Goal: Information Seeking & Learning: Learn about a topic

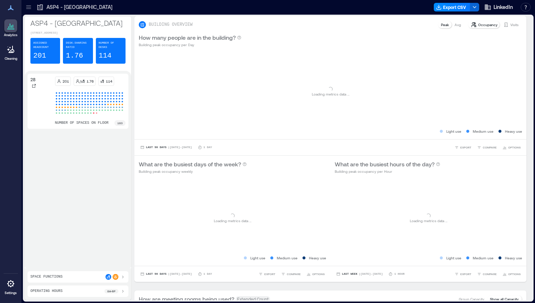
click at [25, 8] on icon at bounding box center [28, 7] width 7 height 7
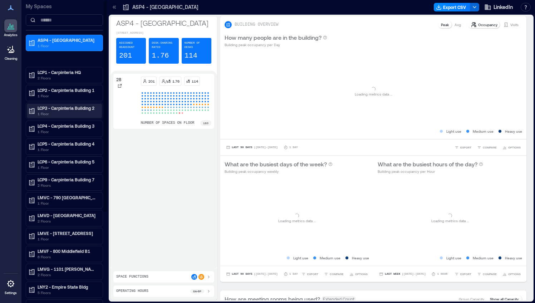
scroll to position [41, 0]
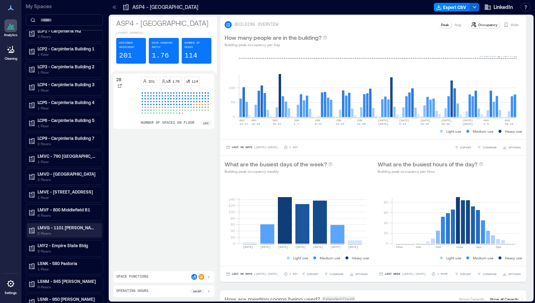
click at [80, 225] on p "LMVG - 1101 [PERSON_NAME] B7" at bounding box center [68, 228] width 60 height 6
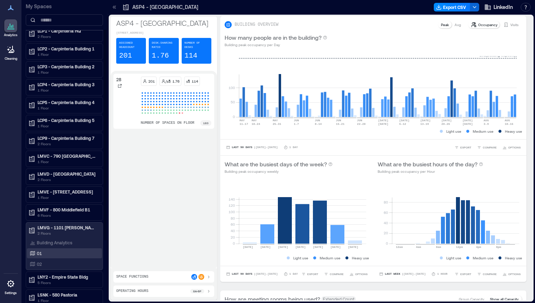
click at [57, 252] on div "01" at bounding box center [62, 253] width 69 height 7
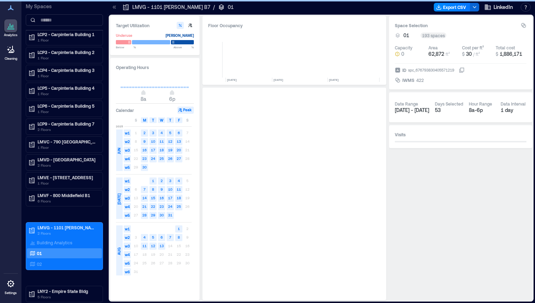
click at [113, 6] on icon at bounding box center [114, 6] width 2 height 3
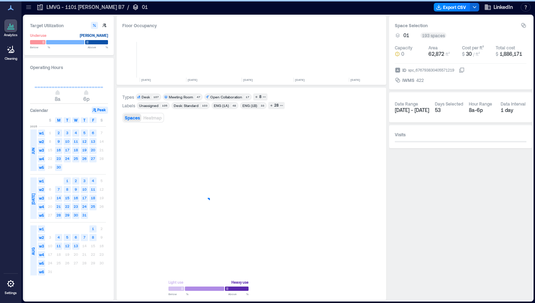
scroll to position [0, 864]
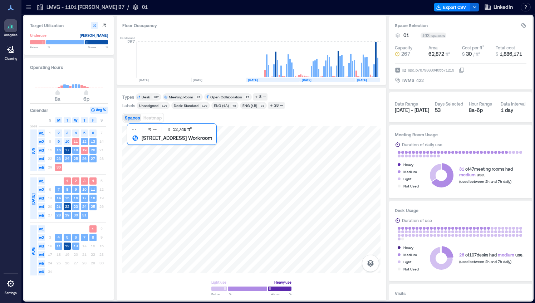
click at [233, 223] on div at bounding box center [251, 199] width 258 height 147
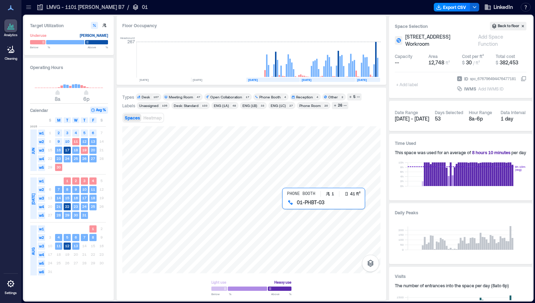
click at [290, 208] on div at bounding box center [251, 199] width 258 height 147
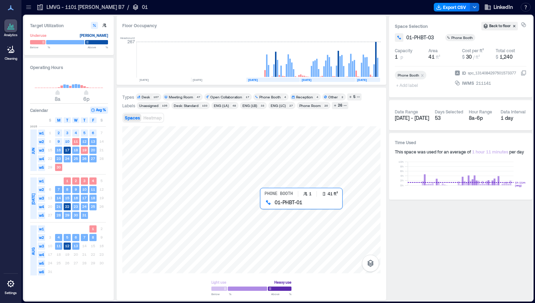
click at [265, 207] on div at bounding box center [251, 199] width 258 height 147
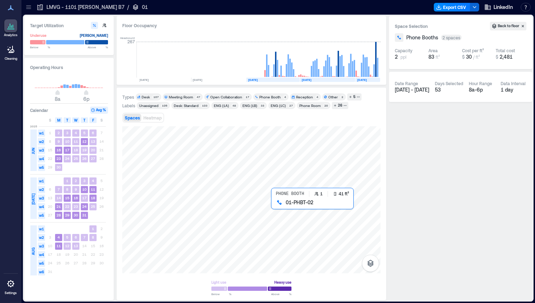
click at [275, 205] on div at bounding box center [251, 199] width 258 height 147
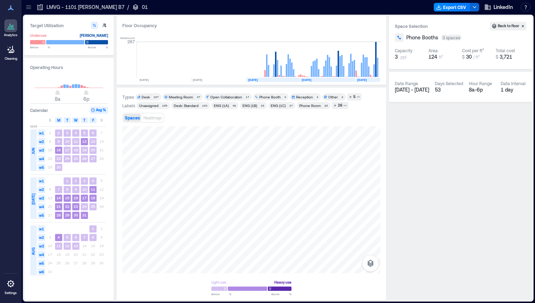
click at [309, 275] on div "Light use Heavy use Below ** % Above ** %" at bounding box center [251, 210] width 258 height 169
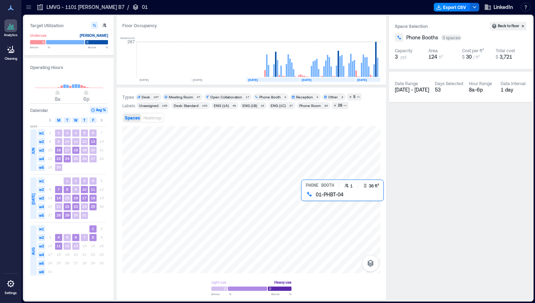
click at [308, 199] on div at bounding box center [251, 199] width 258 height 147
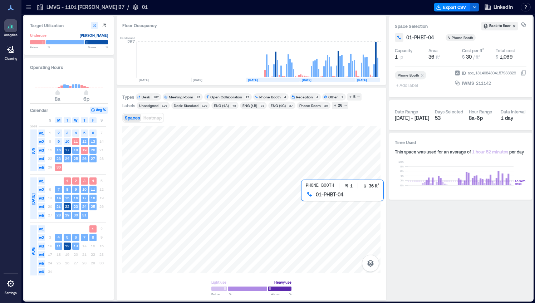
click at [308, 199] on div at bounding box center [251, 199] width 258 height 147
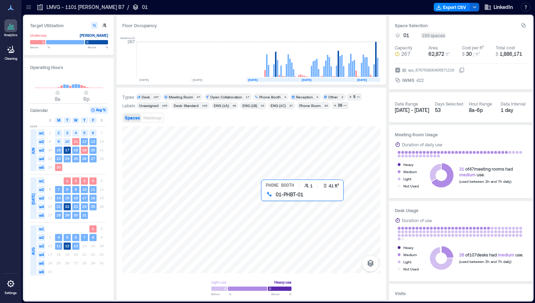
click at [267, 199] on div at bounding box center [251, 199] width 258 height 147
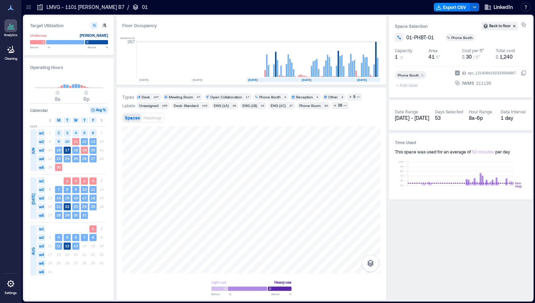
click at [333, 234] on div "Light use Heavy use Below ** % Above ** %" at bounding box center [251, 210] width 258 height 169
click at [282, 198] on div at bounding box center [251, 199] width 258 height 147
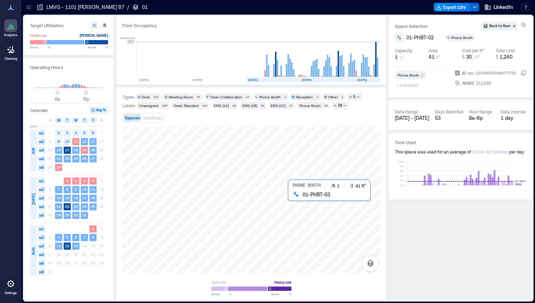
click at [293, 197] on div at bounding box center [251, 199] width 258 height 147
click at [57, 120] on span "M" at bounding box center [58, 120] width 3 height 6
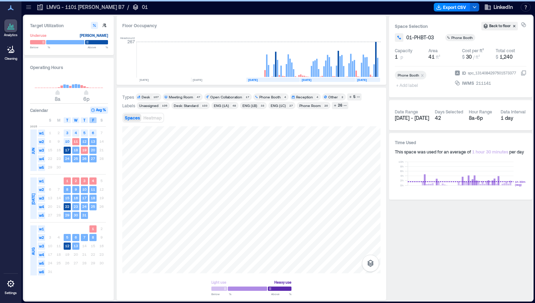
click at [90, 119] on div "F" at bounding box center [92, 120] width 7 height 6
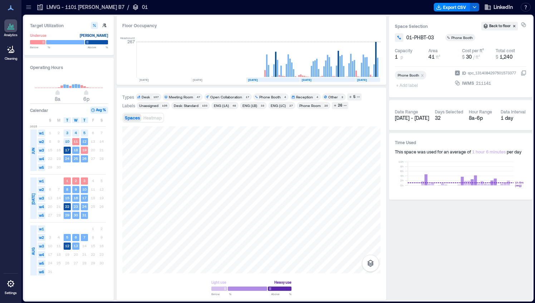
click at [148, 97] on div "Desk" at bounding box center [146, 96] width 8 height 5
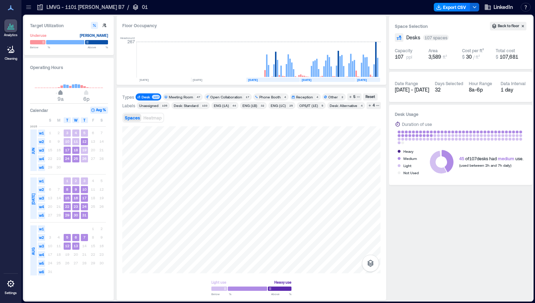
type input "**"
drag, startPoint x: 58, startPoint y: 94, endPoint x: 63, endPoint y: 94, distance: 5.4
click at [63, 94] on span "10a" at bounding box center [63, 93] width 4 height 3
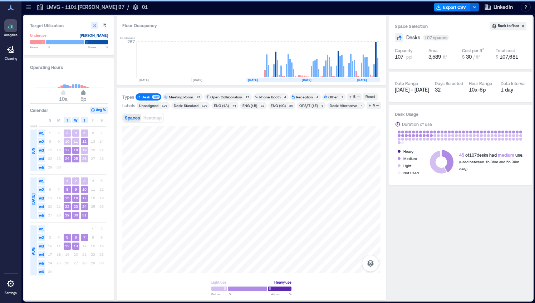
type input "**"
drag, startPoint x: 86, startPoint y: 93, endPoint x: 80, endPoint y: 92, distance: 5.8
click at [80, 92] on span "4p" at bounding box center [80, 93] width 4 height 3
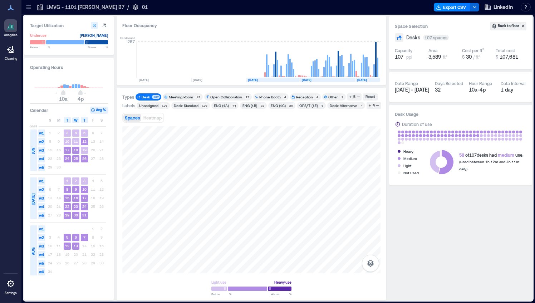
click at [29, 10] on icon at bounding box center [28, 7] width 7 height 7
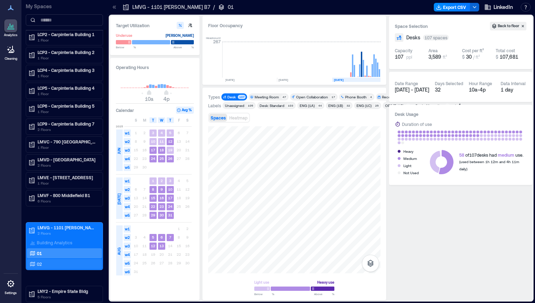
click at [47, 260] on div "02" at bounding box center [62, 263] width 69 height 7
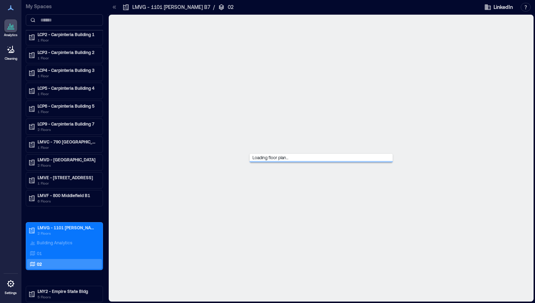
click at [116, 7] on icon at bounding box center [114, 7] width 7 height 7
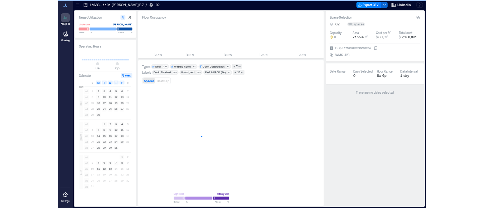
scroll to position [0, 864]
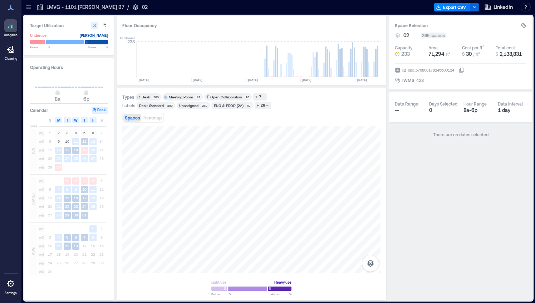
click at [151, 106] on div "Desk: Standard" at bounding box center [151, 105] width 25 height 5
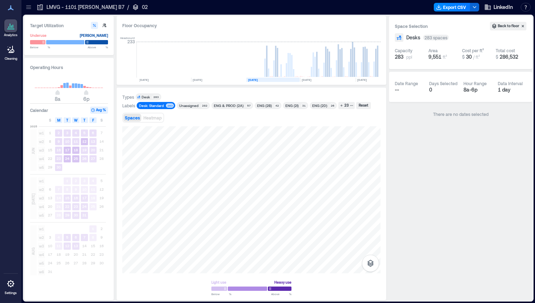
click at [289, 78] on rect at bounding box center [272, 80] width 53 height 4
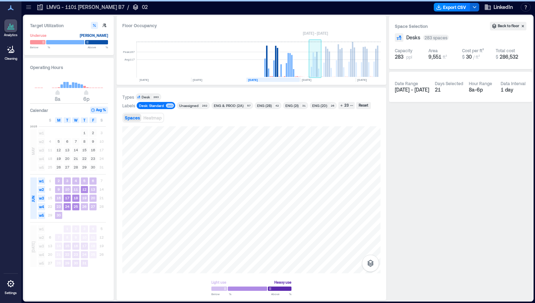
click at [320, 79] on rect at bounding box center [327, 80] width 55 height 4
click at [365, 81] on rect at bounding box center [368, 80] width 25 height 4
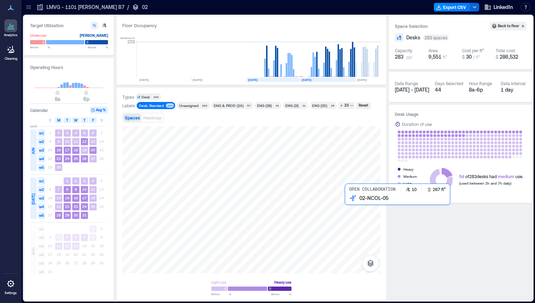
click at [354, 200] on div at bounding box center [251, 199] width 258 height 147
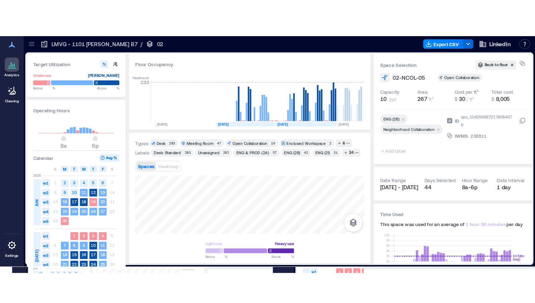
scroll to position [0, 864]
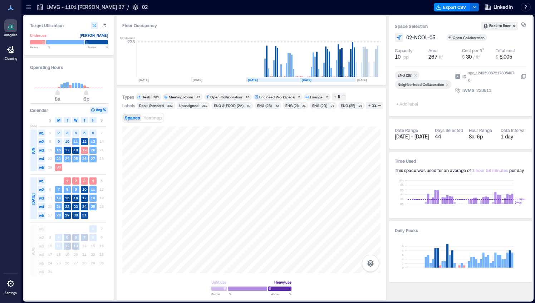
click at [151, 104] on div "Desk: Standard" at bounding box center [151, 105] width 25 height 5
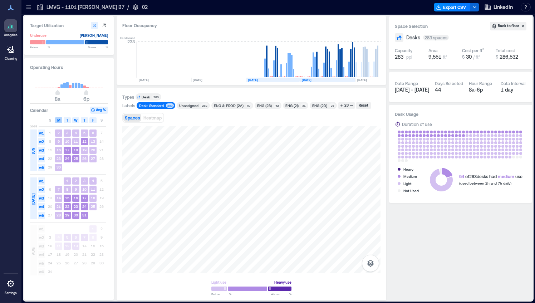
click at [57, 121] on div "M" at bounding box center [58, 120] width 7 height 6
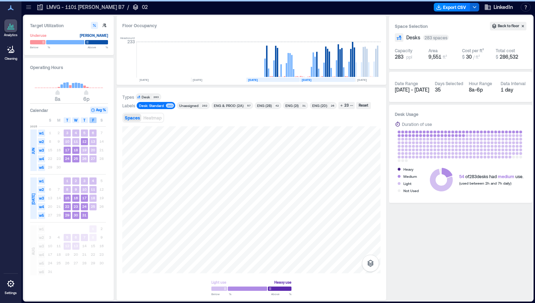
click at [92, 119] on span "F" at bounding box center [93, 120] width 2 height 6
type input "**"
drag, startPoint x: 57, startPoint y: 93, endPoint x: 64, endPoint y: 93, distance: 7.2
click at [64, 93] on span "10a" at bounding box center [63, 93] width 4 height 3
type input "**"
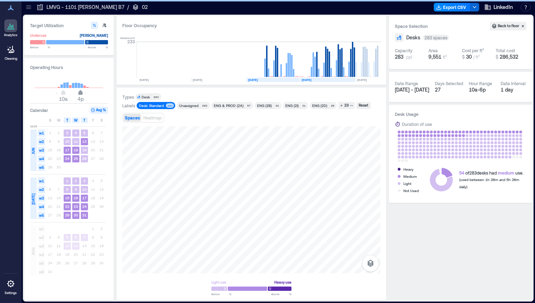
drag, startPoint x: 87, startPoint y: 92, endPoint x: 81, endPoint y: 92, distance: 5.4
click at [81, 92] on span "4p" at bounding box center [80, 93] width 4 height 3
click at [367, 79] on text "[DATE]" at bounding box center [362, 80] width 10 height 4
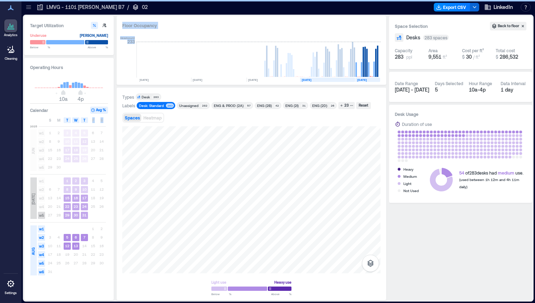
click at [339, 79] on rect at bounding box center [327, 80] width 55 height 4
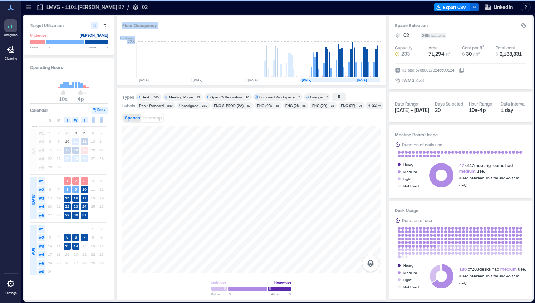
click at [160, 104] on div "Desk: Standard" at bounding box center [151, 105] width 25 height 5
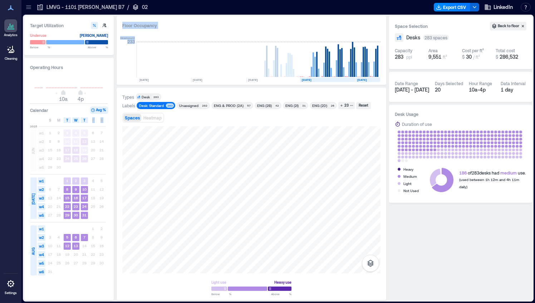
click at [42, 182] on span "w1" at bounding box center [41, 180] width 7 height 7
click at [345, 105] on div "23" at bounding box center [346, 105] width 6 height 6
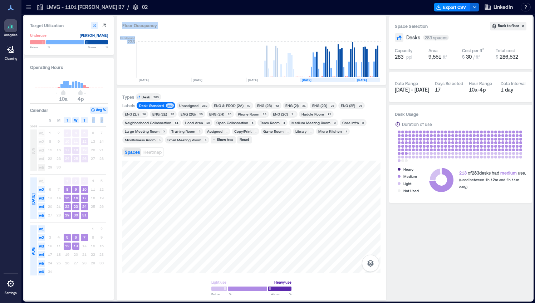
click at [229, 122] on div "Open Collaboration" at bounding box center [232, 122] width 32 height 5
click at [161, 123] on div "Neighborhood Collaboration" at bounding box center [148, 122] width 47 height 5
click at [158, 106] on div "Desk: Standard" at bounding box center [151, 105] width 25 height 5
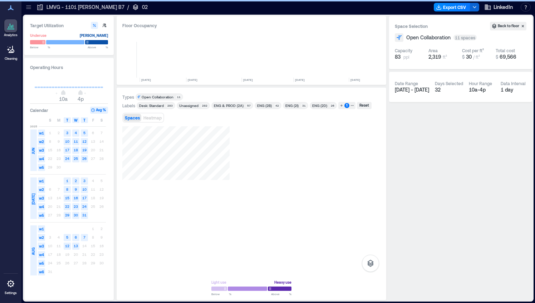
scroll to position [0, 864]
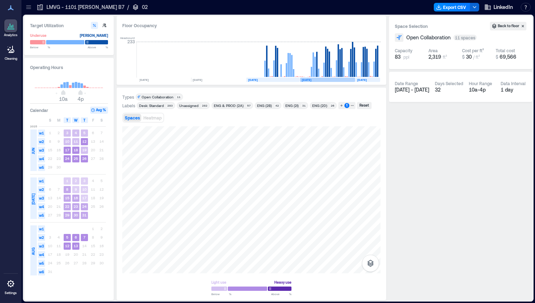
click at [330, 78] on rect at bounding box center [327, 80] width 55 height 4
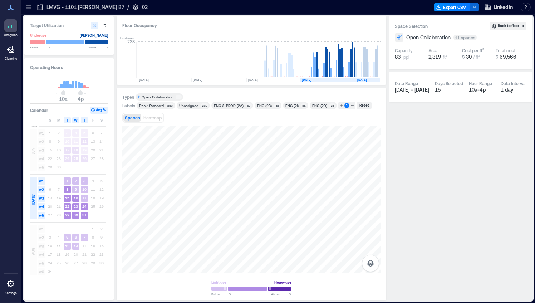
click at [364, 79] on text "[DATE]" at bounding box center [362, 80] width 10 height 4
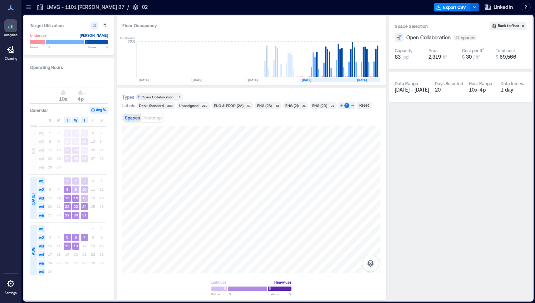
click at [41, 181] on span "w1" at bounding box center [41, 180] width 7 height 7
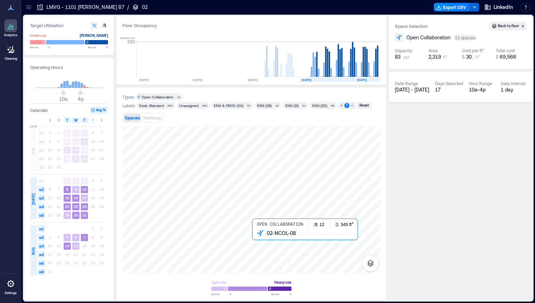
click at [256, 241] on div at bounding box center [251, 199] width 258 height 147
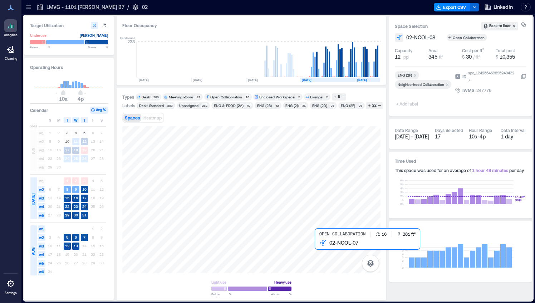
click at [323, 249] on div at bounding box center [251, 199] width 258 height 147
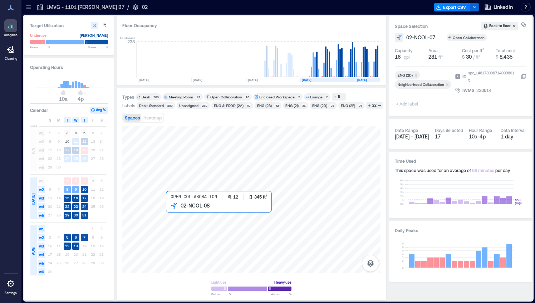
click at [176, 219] on div at bounding box center [251, 199] width 258 height 147
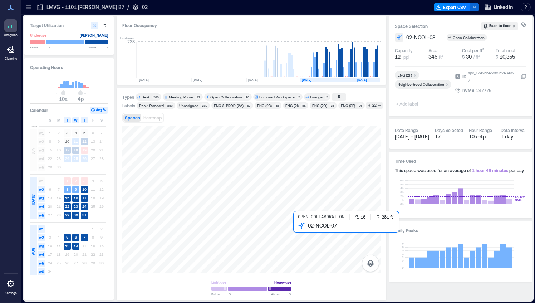
click at [301, 235] on div at bounding box center [251, 199] width 258 height 147
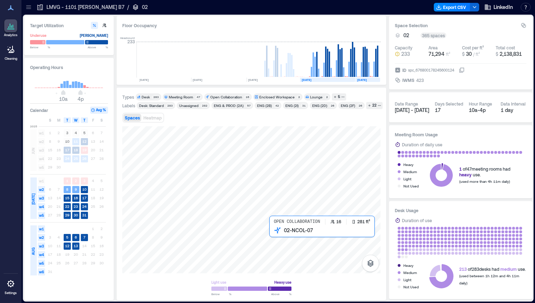
click at [278, 238] on div at bounding box center [251, 199] width 258 height 147
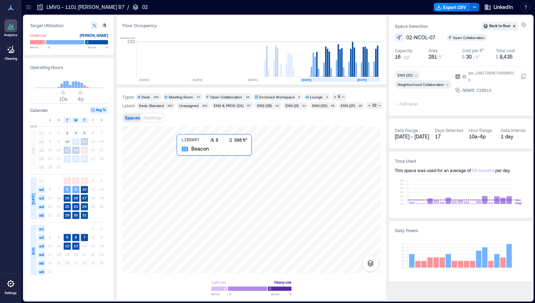
click at [197, 161] on div at bounding box center [251, 199] width 258 height 147
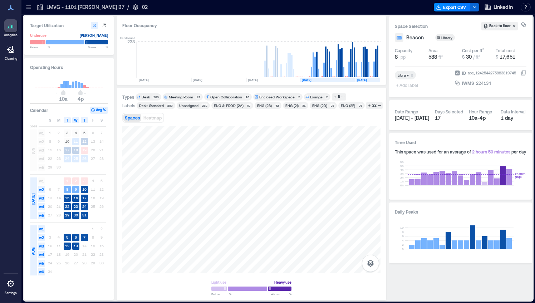
drag, startPoint x: 293, startPoint y: 123, endPoint x: 189, endPoint y: 125, distance: 104.1
click at [189, 125] on div "Types Desk 283 Meeting Room 47 Open Collaboration 16 Enclosed Workspace 2 Loung…" at bounding box center [251, 193] width 258 height 201
click at [158, 119] on div "Types Desk 283 Meeting Room 47 Open Collaboration 16 Enclosed Workspace 2 Loung…" at bounding box center [251, 193] width 258 height 201
click at [228, 153] on div at bounding box center [251, 199] width 258 height 147
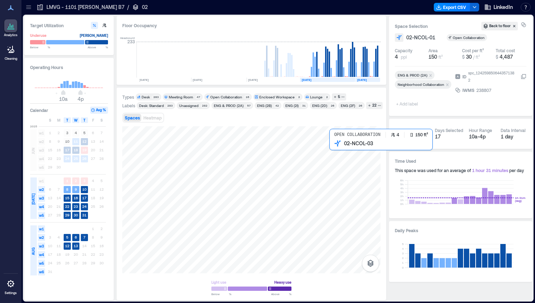
click at [336, 152] on div at bounding box center [251, 199] width 258 height 147
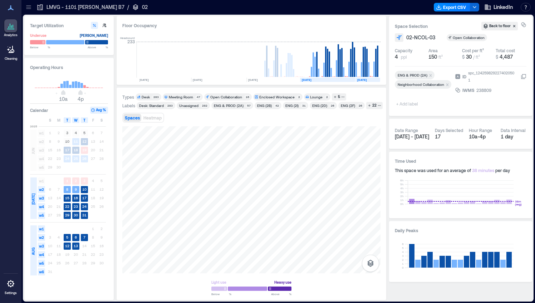
drag, startPoint x: 292, startPoint y: 117, endPoint x: 184, endPoint y: 118, distance: 108.0
click at [184, 118] on div "Spaces Heatmap" at bounding box center [251, 118] width 258 height 14
drag, startPoint x: 273, startPoint y: 121, endPoint x: 187, endPoint y: 107, distance: 86.9
click at [187, 107] on div "Types Desk 283 Meeting Room 47 Open Collaboration 16 Enclosed Workspace 2 Loung…" at bounding box center [251, 193] width 258 height 201
click at [28, 8] on icon at bounding box center [28, 7] width 7 height 7
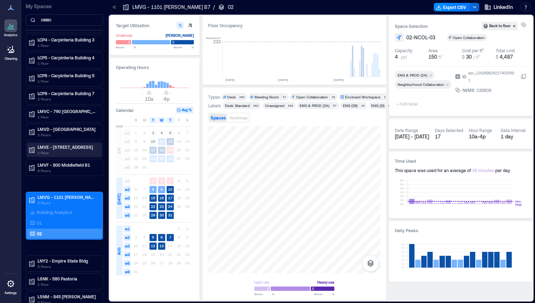
scroll to position [72, 0]
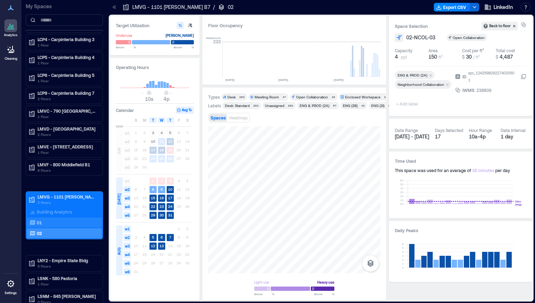
click at [54, 219] on div "01" at bounding box center [62, 222] width 69 height 7
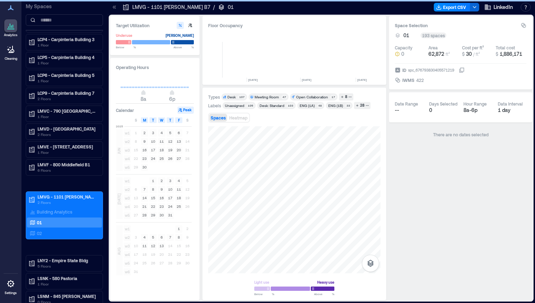
click at [114, 7] on icon at bounding box center [115, 6] width 2 height 3
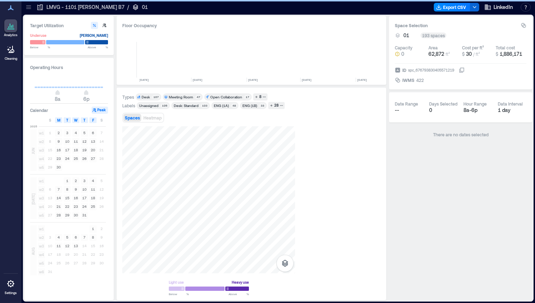
scroll to position [0, 864]
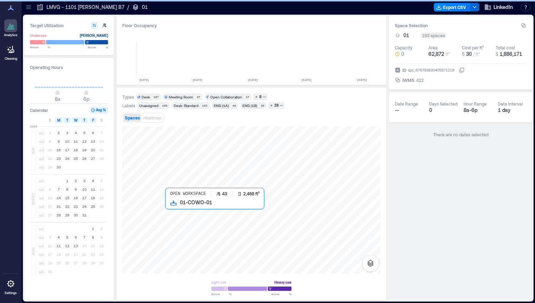
click at [175, 228] on div at bounding box center [251, 199] width 258 height 147
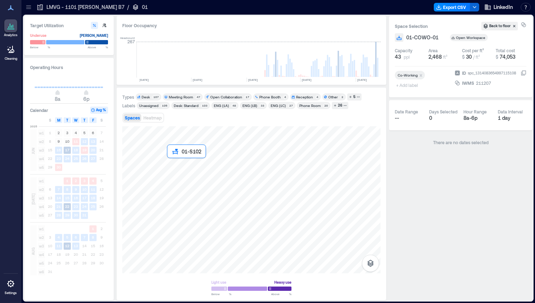
click at [175, 165] on div at bounding box center [251, 199] width 258 height 147
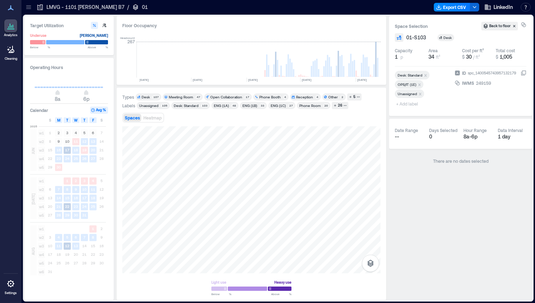
click at [182, 105] on div "Desk: Standard" at bounding box center [186, 105] width 25 height 5
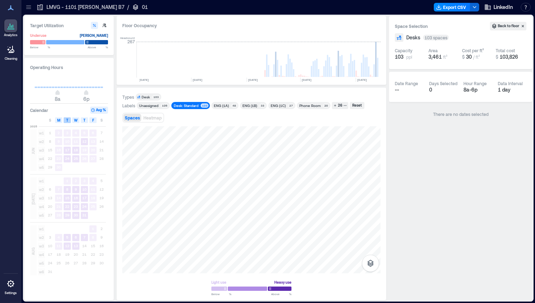
click at [68, 120] on span "T" at bounding box center [67, 120] width 2 height 6
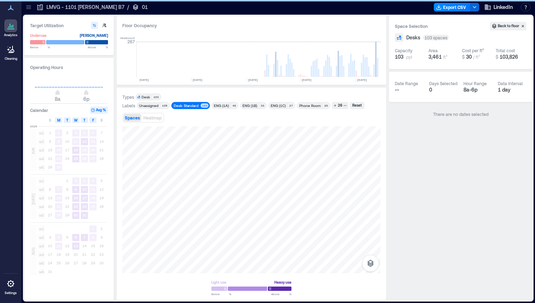
click at [69, 119] on div "T" at bounding box center [67, 120] width 7 height 6
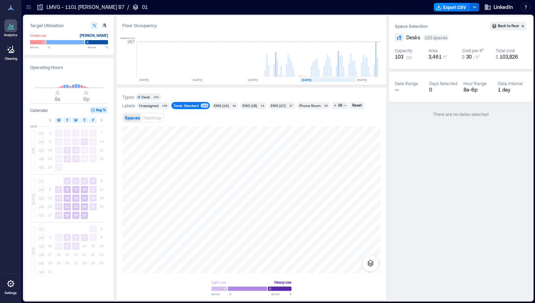
click at [322, 79] on rect at bounding box center [327, 80] width 55 height 4
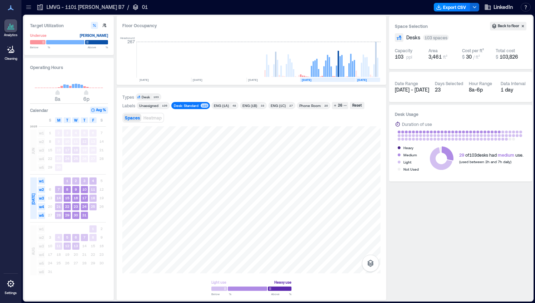
click at [363, 78] on text "[DATE]" at bounding box center [362, 80] width 10 height 4
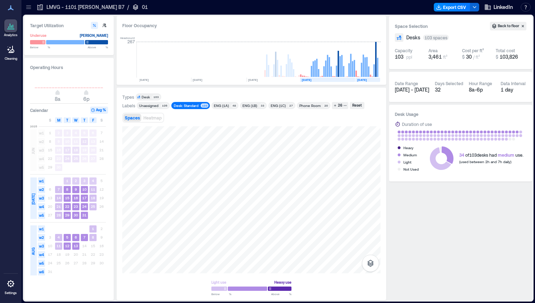
click at [39, 180] on span "w1" at bounding box center [41, 180] width 7 height 7
click at [59, 122] on span "M" at bounding box center [58, 120] width 3 height 6
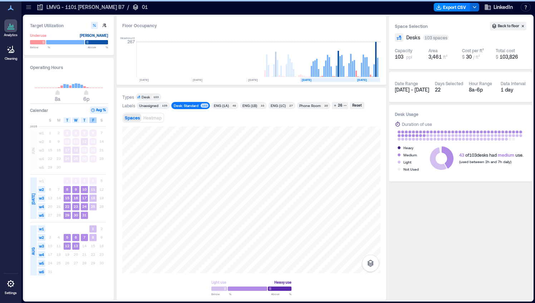
click at [93, 120] on span "F" at bounding box center [93, 120] width 2 height 6
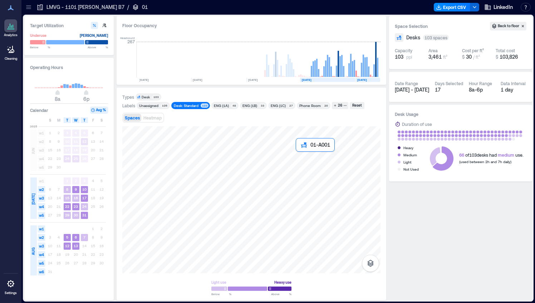
click at [299, 154] on div at bounding box center [251, 199] width 258 height 147
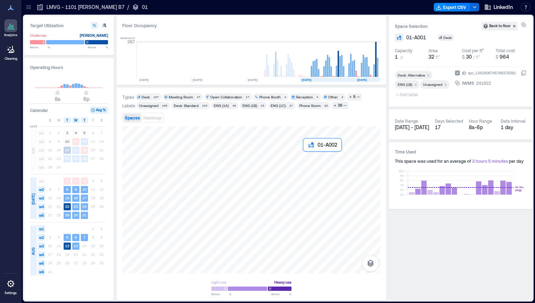
click at [306, 154] on div at bounding box center [251, 199] width 258 height 147
click at [307, 147] on div at bounding box center [251, 199] width 258 height 147
click at [299, 145] on div at bounding box center [251, 199] width 258 height 147
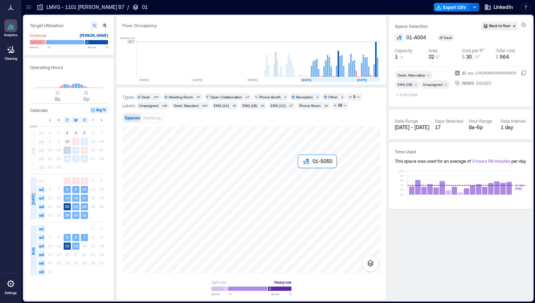
click at [303, 172] on div at bounding box center [251, 199] width 258 height 147
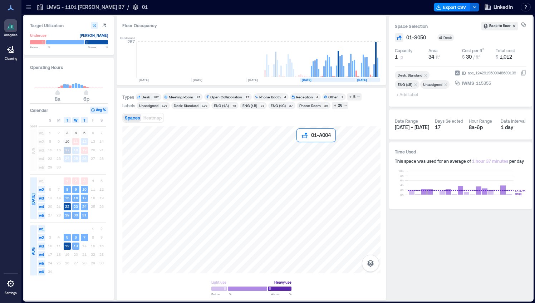
click at [299, 145] on div at bounding box center [251, 199] width 258 height 147
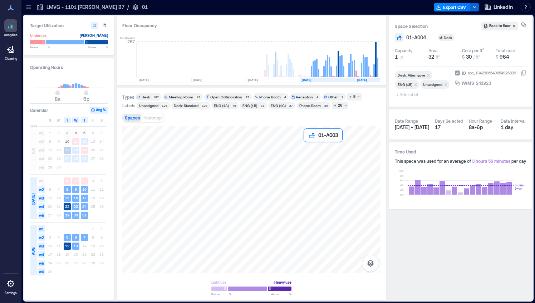
click at [307, 144] on div at bounding box center [251, 199] width 258 height 147
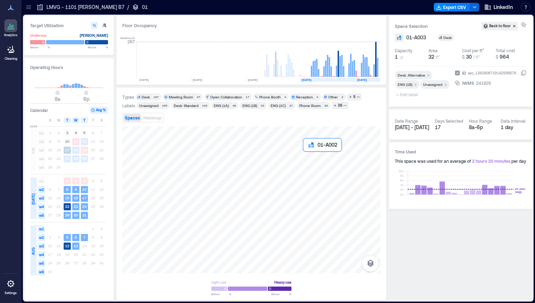
click at [307, 153] on div at bounding box center [251, 199] width 258 height 147
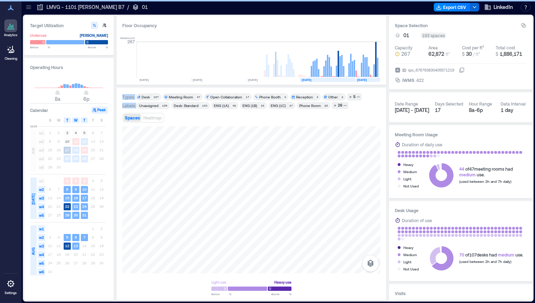
drag, startPoint x: 202, startPoint y: 123, endPoint x: 327, endPoint y: 85, distance: 130.8
click at [327, 85] on div "Floor Occupancy Headcount 267 DEC, 2023 JAN, 2024 FEB, 2024 MAR, 2024 APR, 2024…" at bounding box center [252, 158] width 270 height 284
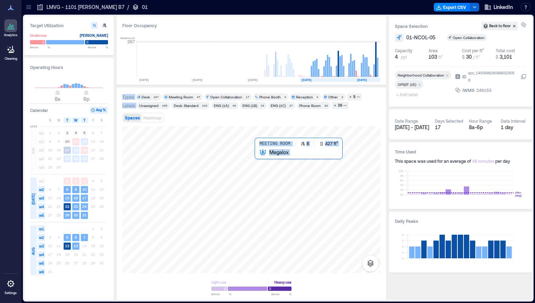
click at [288, 174] on div at bounding box center [251, 199] width 258 height 147
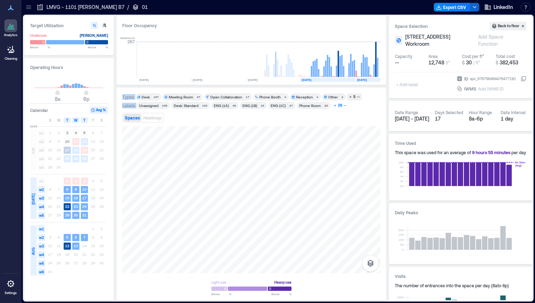
click at [338, 104] on div "26" at bounding box center [340, 105] width 6 height 6
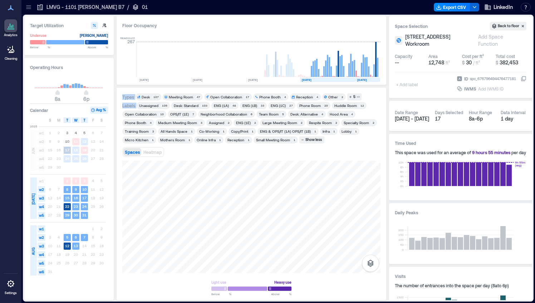
click at [347, 121] on div "Specialty Room" at bounding box center [356, 122] width 25 height 5
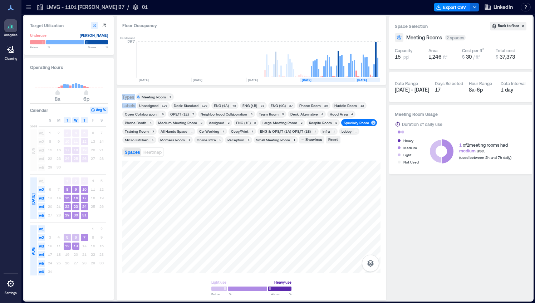
click at [338, 113] on div "Hood Area" at bounding box center [339, 114] width 18 height 5
click at [347, 121] on div "Specialty Room" at bounding box center [356, 122] width 25 height 5
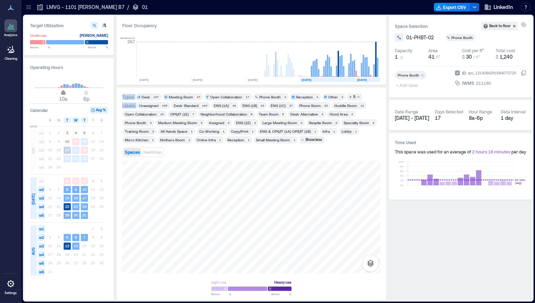
type input "**"
drag, startPoint x: 57, startPoint y: 92, endPoint x: 63, endPoint y: 92, distance: 6.4
click at [63, 92] on span "10a" at bounding box center [63, 93] width 4 height 3
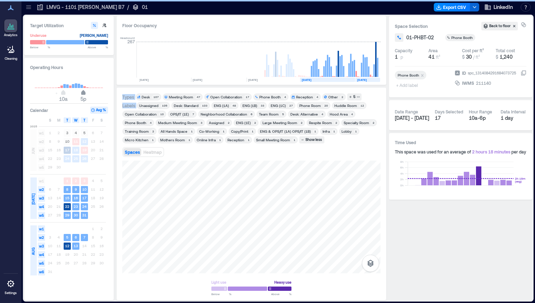
type input "**"
drag, startPoint x: 87, startPoint y: 94, endPoint x: 153, endPoint y: 118, distance: 70.3
click at [82, 94] on span "4p" at bounding box center [80, 93] width 4 height 3
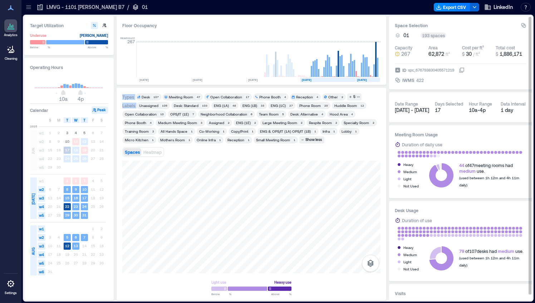
click at [150, 105] on div "Unassigned" at bounding box center [148, 105] width 19 height 5
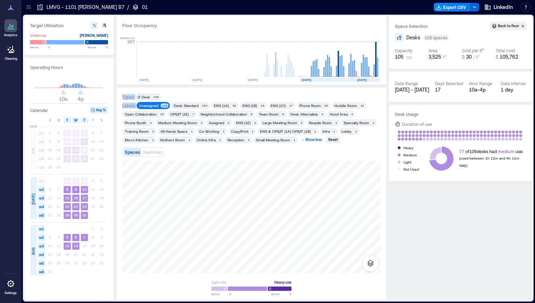
click at [311, 138] on div "Show less" at bounding box center [313, 140] width 19 height 6
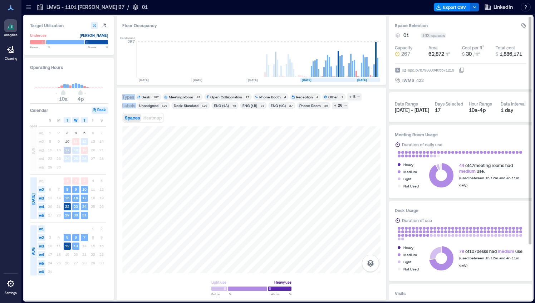
click at [152, 105] on div "Unassigned" at bounding box center [148, 105] width 19 height 5
